Goal: Transaction & Acquisition: Purchase product/service

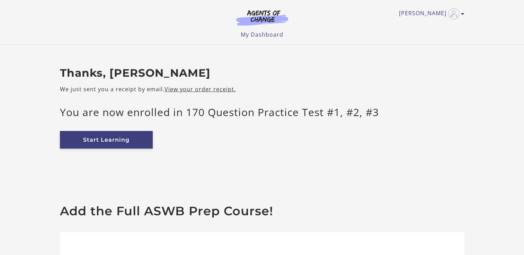
click at [127, 139] on link "Start Learning" at bounding box center [106, 140] width 93 height 18
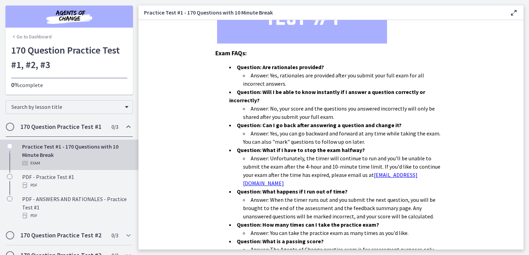
scroll to position [210, 0]
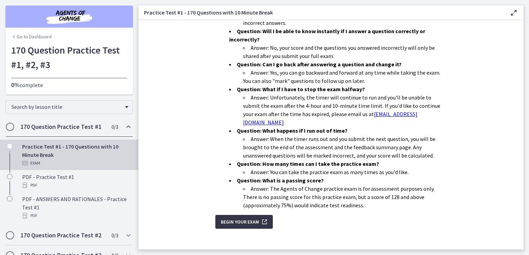
click at [241, 218] on span "Begin Your Exam" at bounding box center [240, 222] width 38 height 8
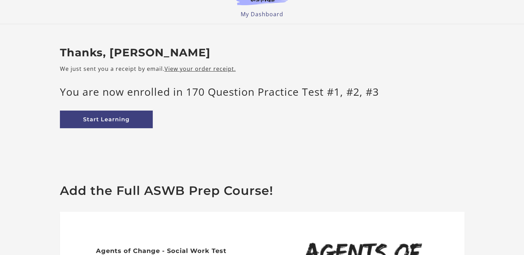
scroll to position [20, 0]
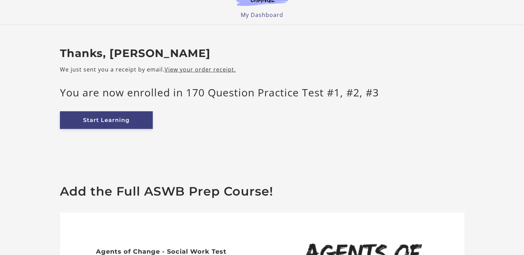
click at [120, 121] on link "Start Learning" at bounding box center [106, 120] width 93 height 18
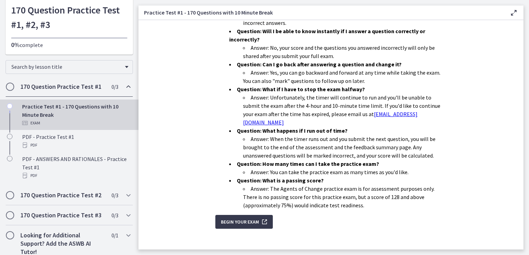
scroll to position [47, 0]
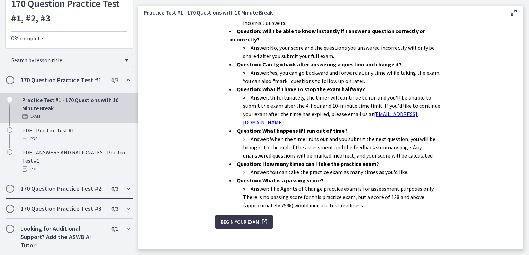
click at [69, 192] on h2 "170 Question Practice Test #2" at bounding box center [62, 189] width 84 height 8
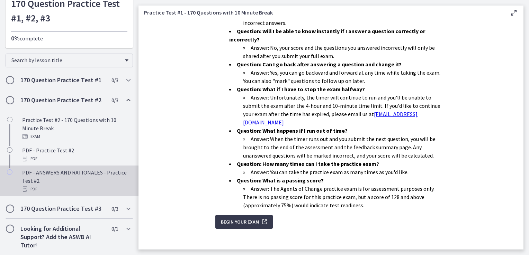
click at [69, 186] on div "PDF" at bounding box center [76, 189] width 108 height 8
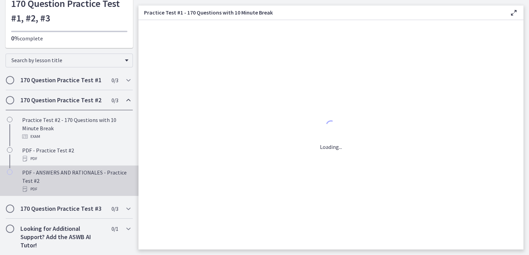
scroll to position [0, 0]
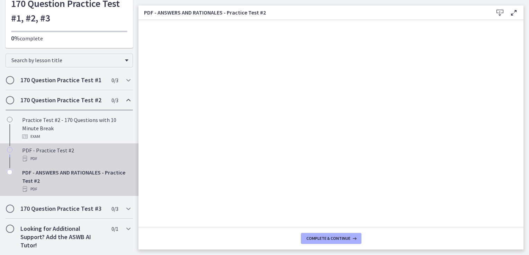
click at [48, 160] on div "PDF" at bounding box center [76, 159] width 108 height 8
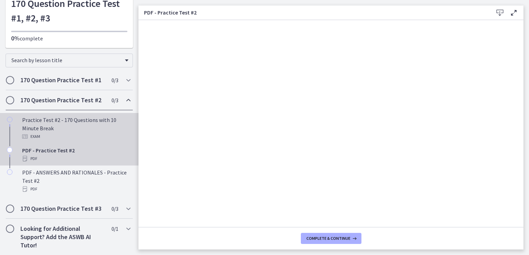
click at [55, 134] on div "Exam" at bounding box center [76, 137] width 108 height 8
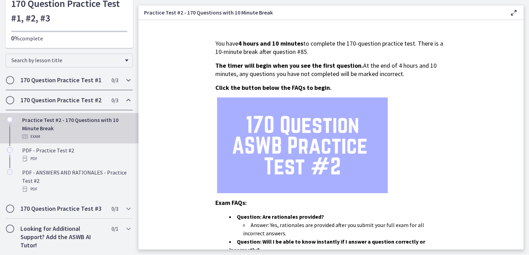
click at [63, 80] on h2 "170 Question Practice Test #1" at bounding box center [62, 80] width 84 height 8
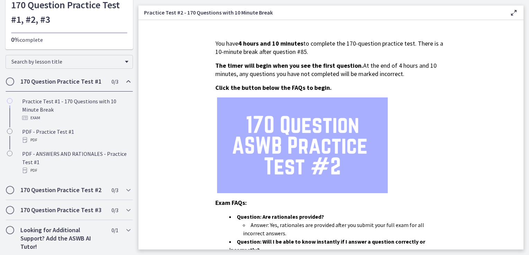
scroll to position [47, 0]
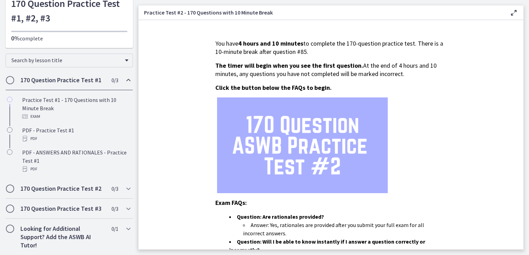
click at [63, 80] on h2 "170 Question Practice Test #1" at bounding box center [62, 80] width 84 height 8
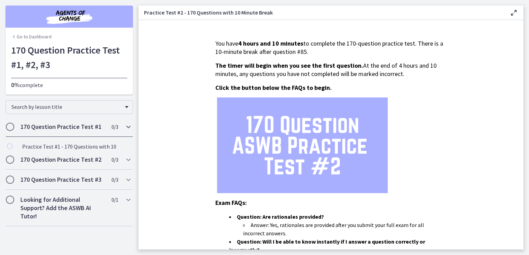
scroll to position [0, 0]
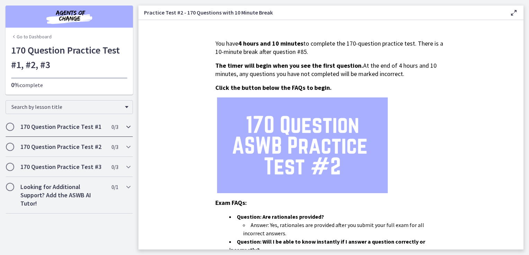
click at [10, 128] on span "Chapters" at bounding box center [10, 127] width 7 height 7
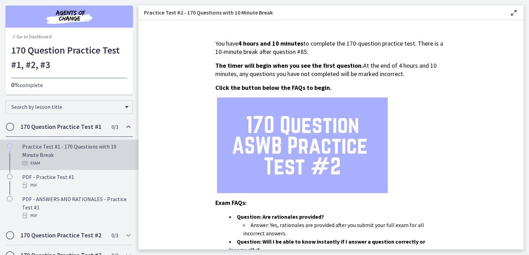
click at [63, 149] on div "Practice Test #1 - 170 Questions with 10 Minute Break Exam" at bounding box center [76, 155] width 108 height 25
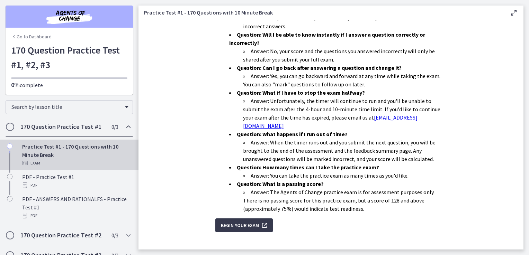
scroll to position [210, 0]
